Goal: Task Accomplishment & Management: Use online tool/utility

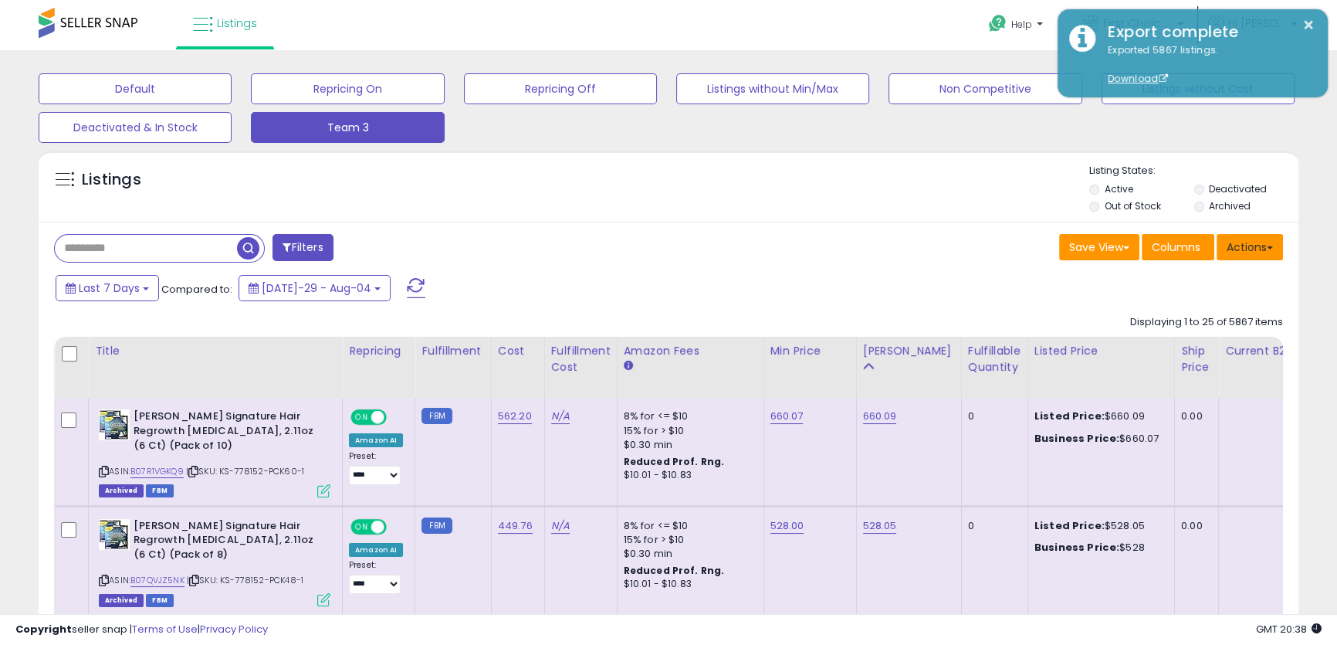
click at [1273, 254] on button "Actions" at bounding box center [1250, 247] width 66 height 26
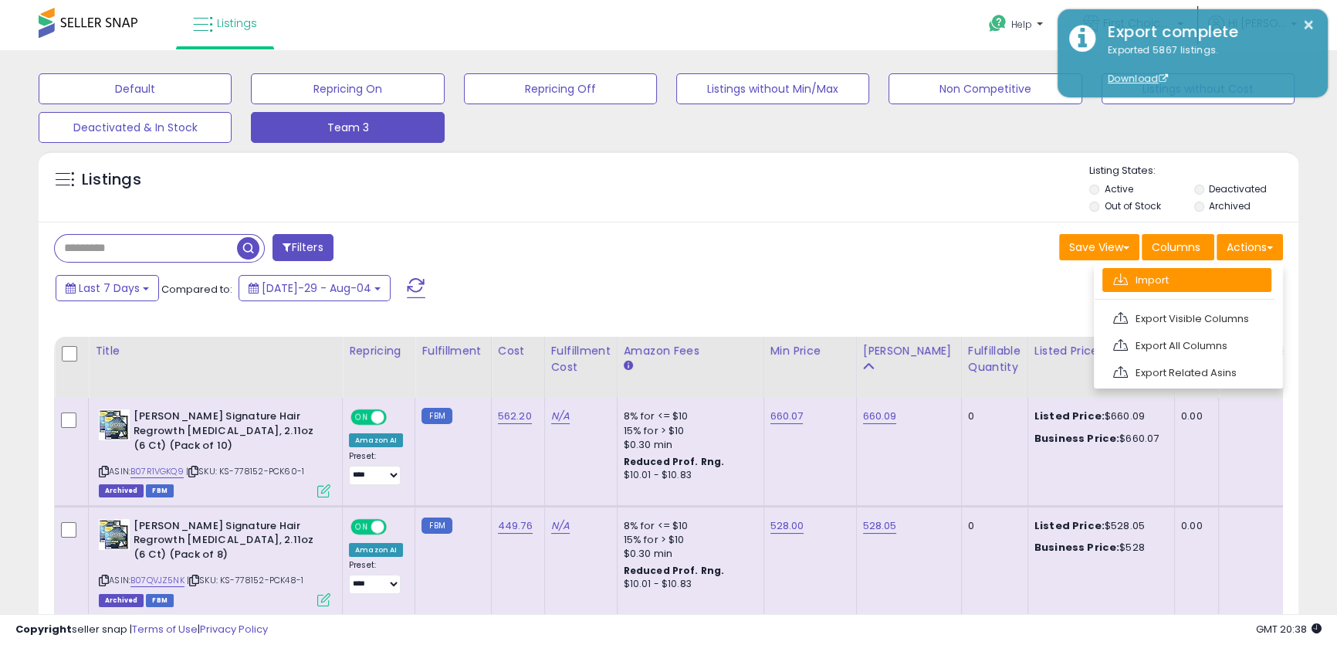
click at [1189, 286] on link "Import" at bounding box center [1187, 280] width 169 height 24
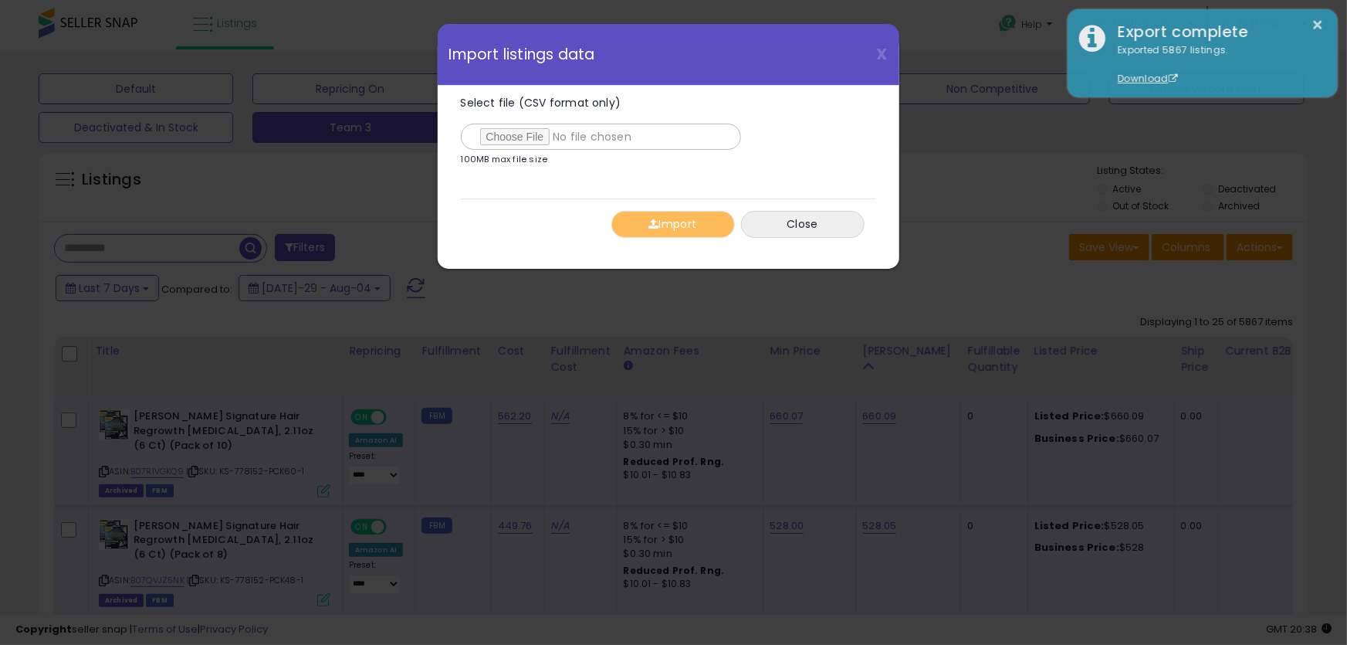
type input "**********"
click at [672, 229] on button "Import" at bounding box center [674, 224] width 124 height 27
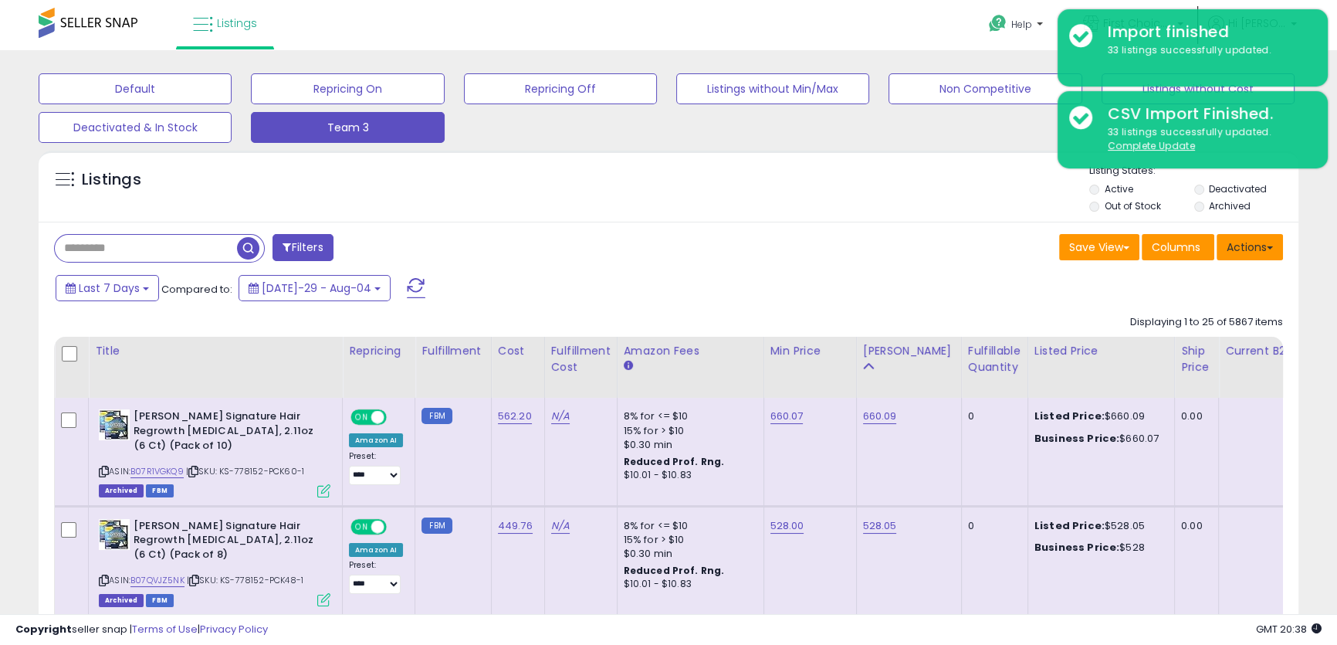
click at [1235, 252] on button "Actions" at bounding box center [1250, 247] width 66 height 26
click at [841, 301] on div "Last 7 Days Compared to: [DATE]-29 - Aug-04" at bounding box center [513, 290] width 922 height 35
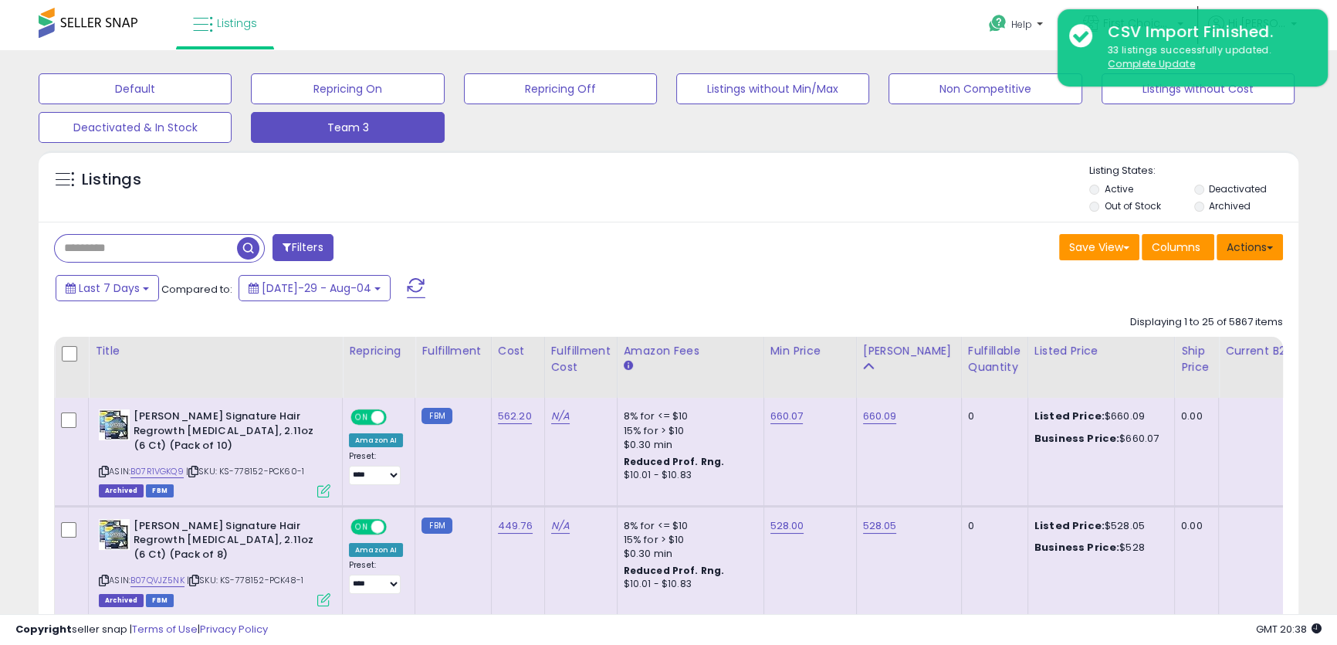
click at [1265, 242] on button "Actions" at bounding box center [1250, 247] width 66 height 26
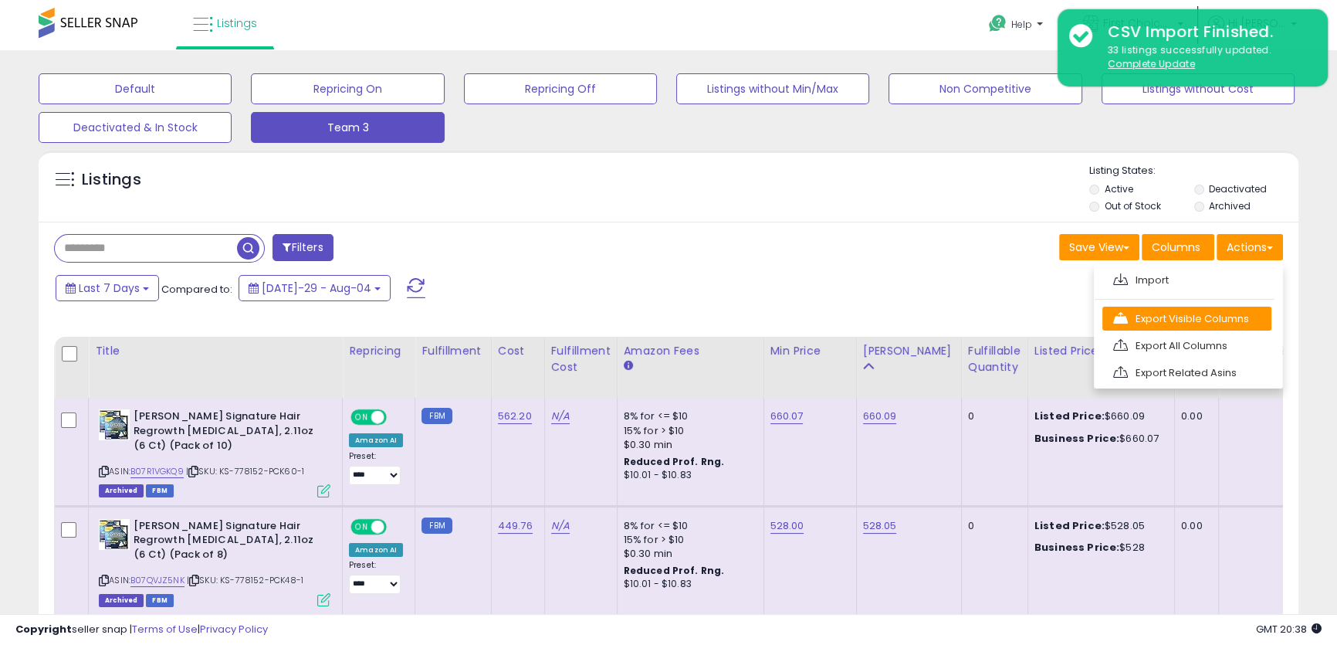
click at [1221, 324] on link "Export Visible Columns" at bounding box center [1187, 319] width 169 height 24
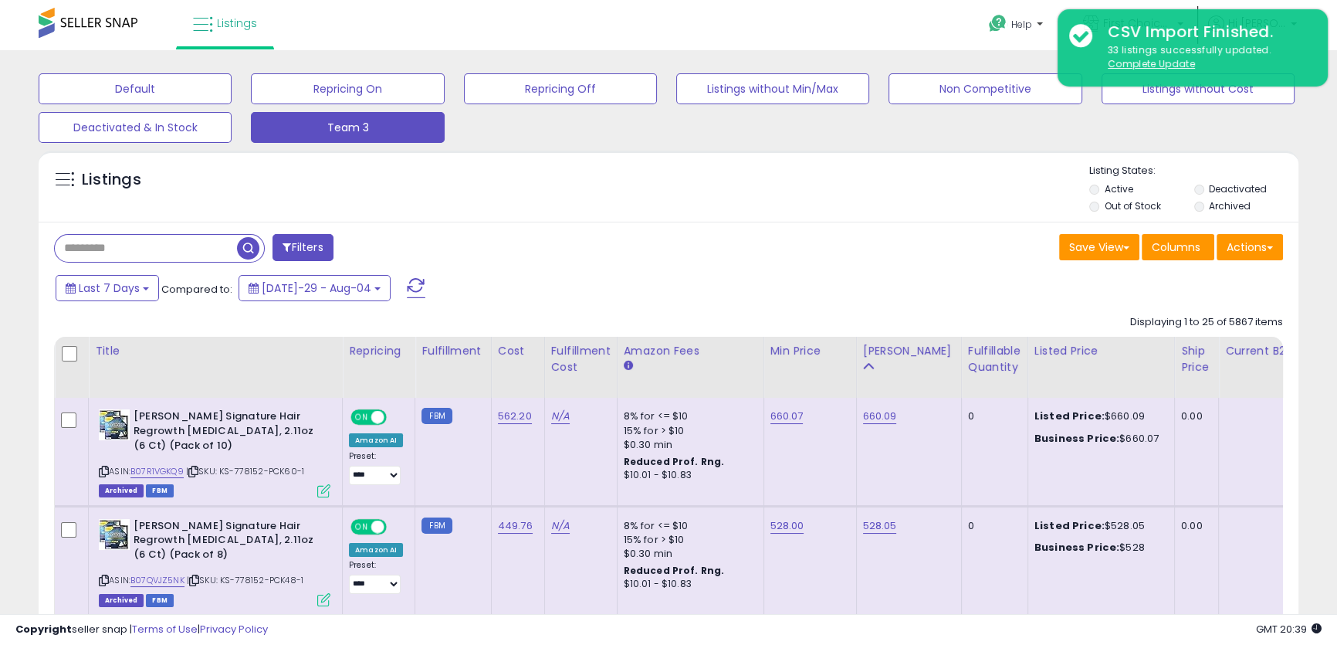
drag, startPoint x: 856, startPoint y: 128, endPoint x: 872, endPoint y: 124, distance: 16.9
click at [856, 128] on div "Default Repricing On Repricing Off Listings without Min/Max Non Competitive Lis…" at bounding box center [668, 104] width 1299 height 77
